Goal: Task Accomplishment & Management: Use online tool/utility

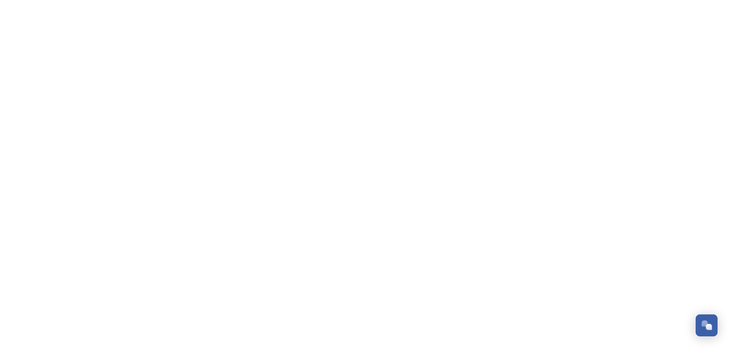
scroll to position [592, 0]
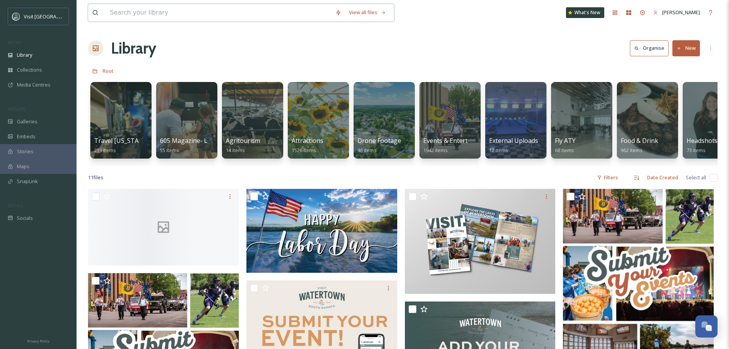
click at [186, 13] on input at bounding box center [219, 12] width 226 height 17
type input "t"
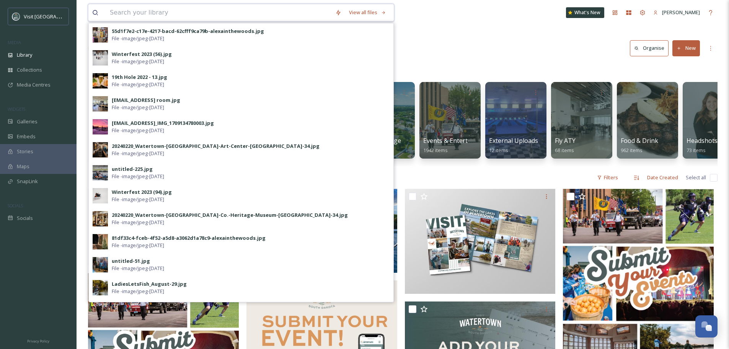
click at [137, 10] on input at bounding box center [219, 12] width 226 height 17
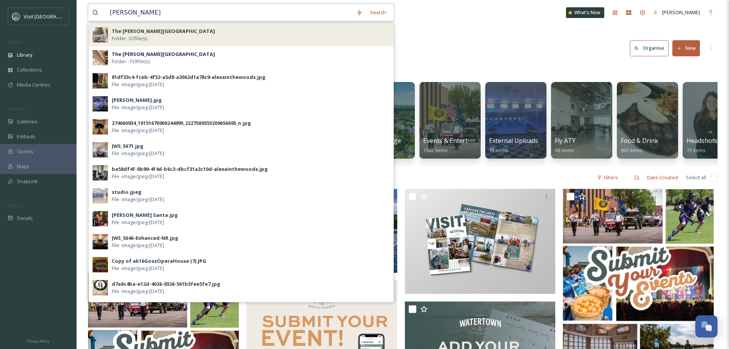
type input "[PERSON_NAME]"
click at [142, 36] on span "Folder - 52 file(s)" at bounding box center [129, 38] width 35 height 7
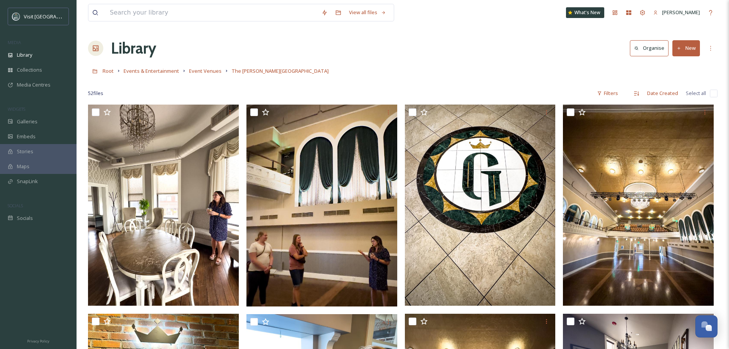
click at [685, 47] on button "New" at bounding box center [687, 48] width 28 height 16
click at [691, 80] on span ".zip Upload" at bounding box center [683, 80] width 26 height 7
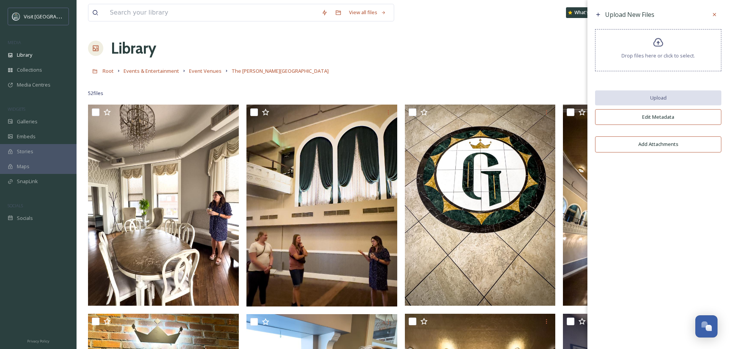
click at [664, 54] on span "Drop files here or click to select." at bounding box center [659, 55] width 74 height 7
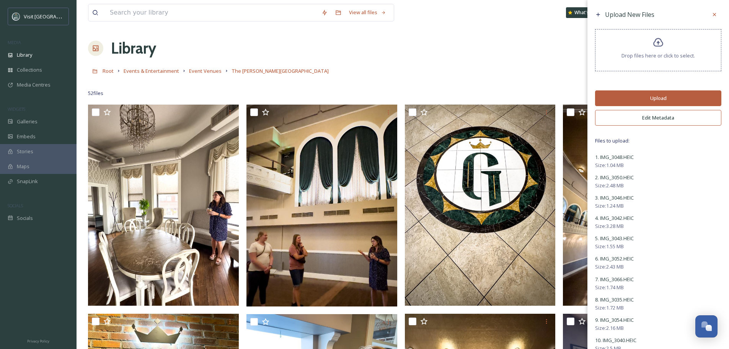
click at [664, 100] on button "Upload" at bounding box center [658, 98] width 126 height 16
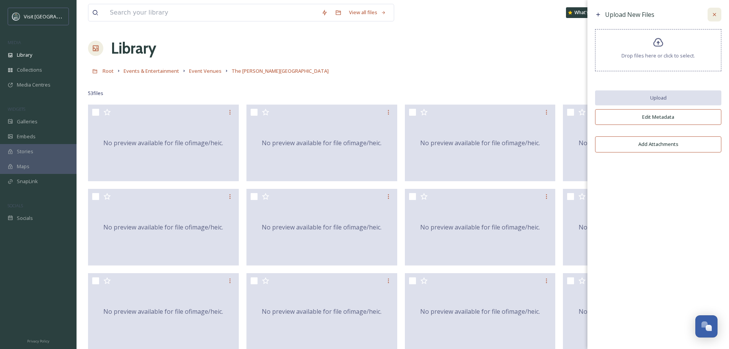
click at [718, 12] on div at bounding box center [715, 15] width 14 height 14
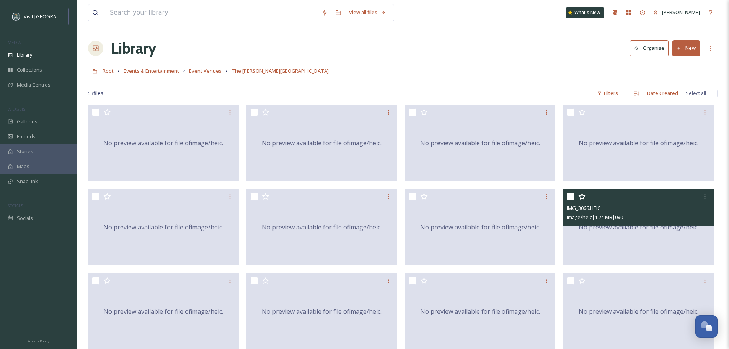
click at [677, 245] on div "No preview available for file of image/heic ." at bounding box center [638, 227] width 151 height 77
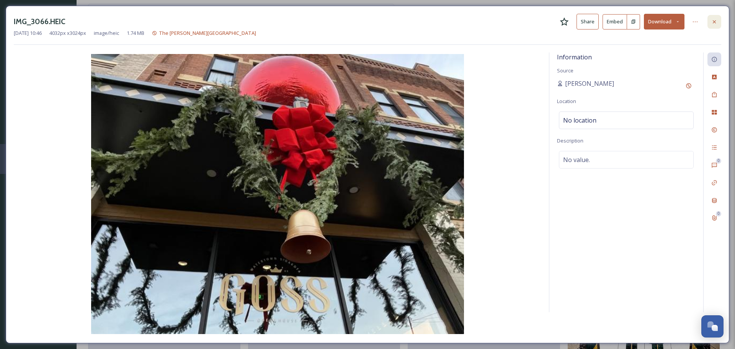
click at [713, 24] on icon at bounding box center [714, 22] width 6 height 6
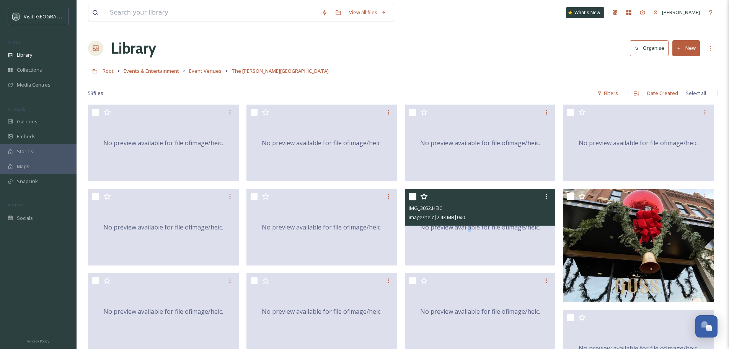
click at [469, 252] on div "No preview available for file of image/heic ." at bounding box center [480, 227] width 151 height 77
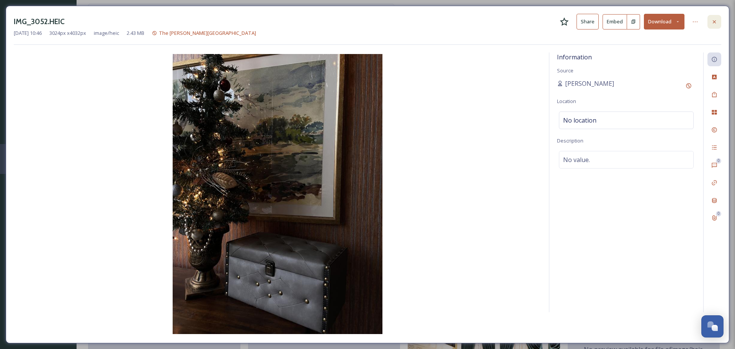
click at [715, 22] on icon at bounding box center [714, 21] width 3 height 3
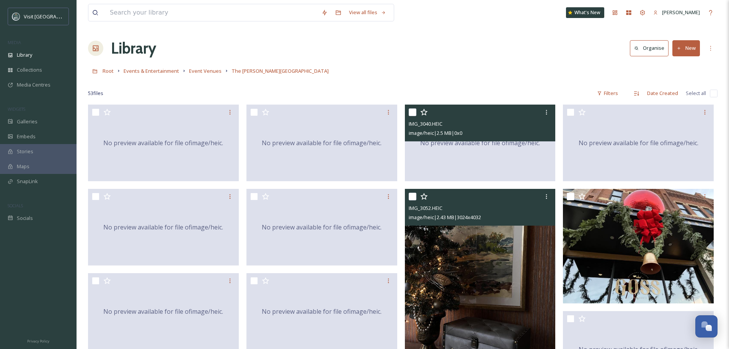
click at [477, 168] on div "No preview available for file of image/heic ." at bounding box center [480, 143] width 151 height 77
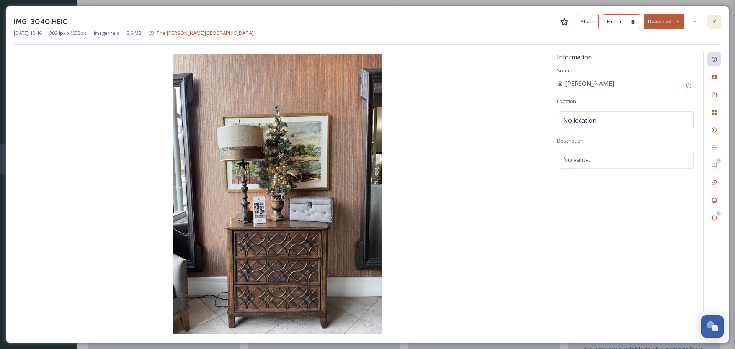
click at [718, 23] on div at bounding box center [715, 22] width 14 height 14
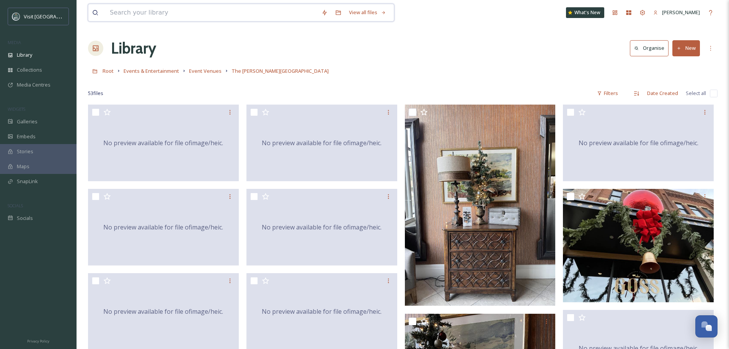
click at [178, 12] on input at bounding box center [212, 12] width 212 height 17
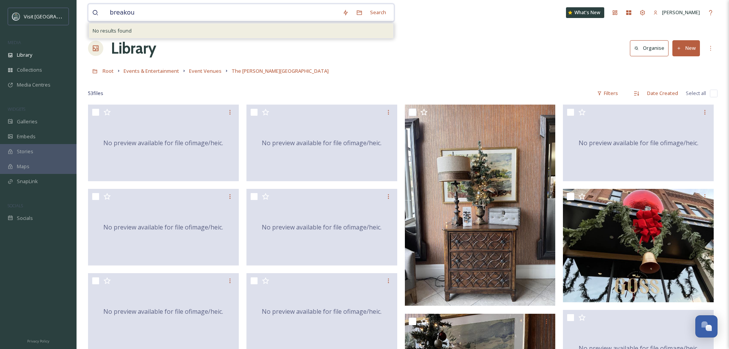
type input "breakout"
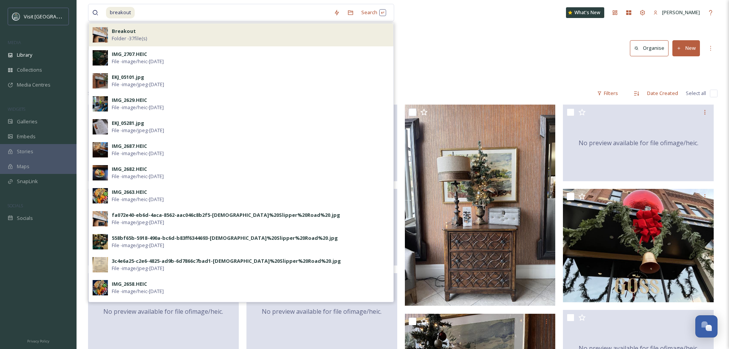
click at [208, 44] on div "Breakout Folder - 37 file(s)" at bounding box center [241, 34] width 305 height 23
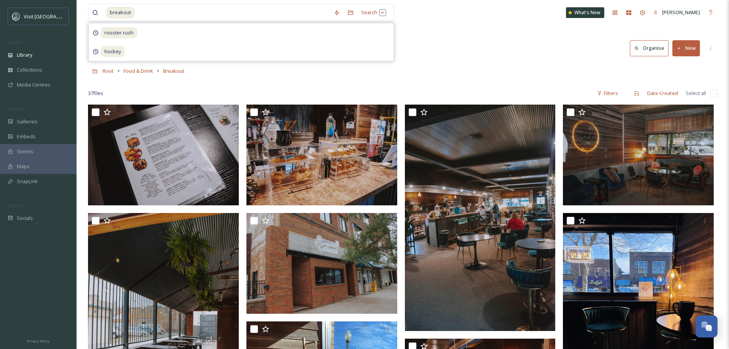
click at [474, 77] on div "Root Food & Drink Breakout" at bounding box center [403, 71] width 630 height 15
